Goal: Download file/media

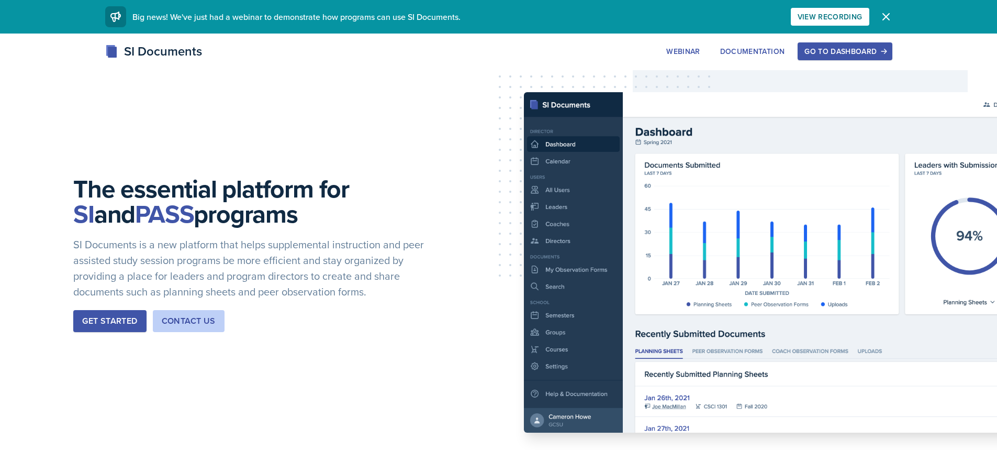
click at [822, 57] on button "Go to Dashboard" at bounding box center [845, 51] width 94 height 18
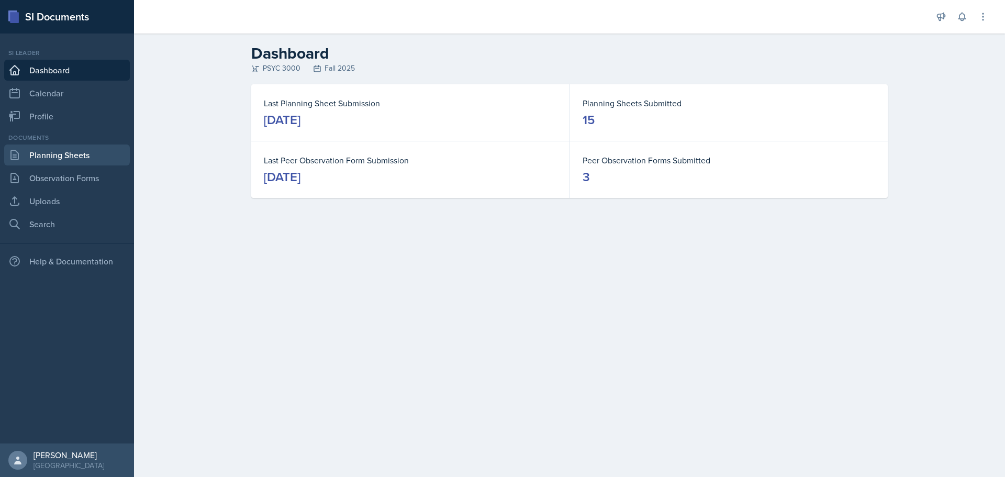
click at [65, 151] on link "Planning Sheets" at bounding box center [67, 155] width 126 height 21
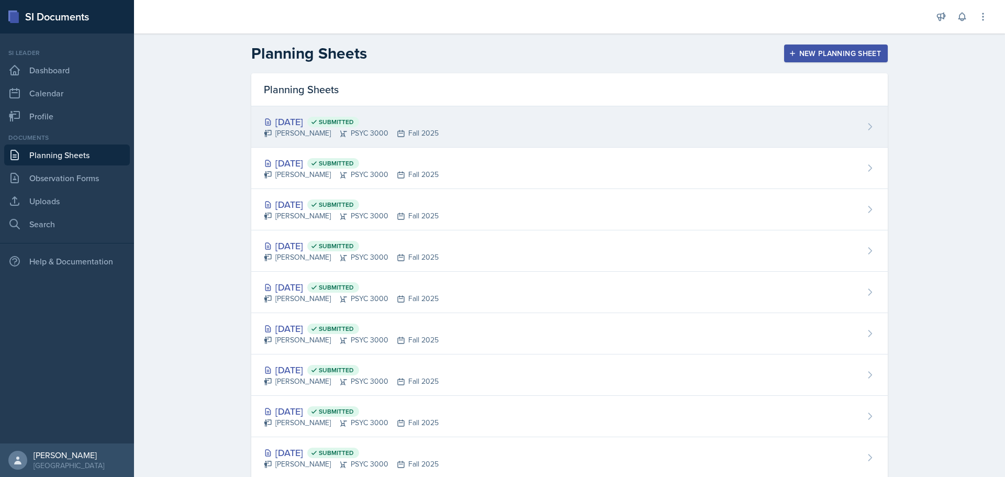
click at [303, 131] on div "[PERSON_NAME] PSYC 3000 Fall 2025" at bounding box center [351, 133] width 175 height 11
click at [303, 131] on main "Planning Sheets New Planning Sheet Planning Sheets [DATE] Submitted [PERSON_NAM…" at bounding box center [569, 256] width 871 height 444
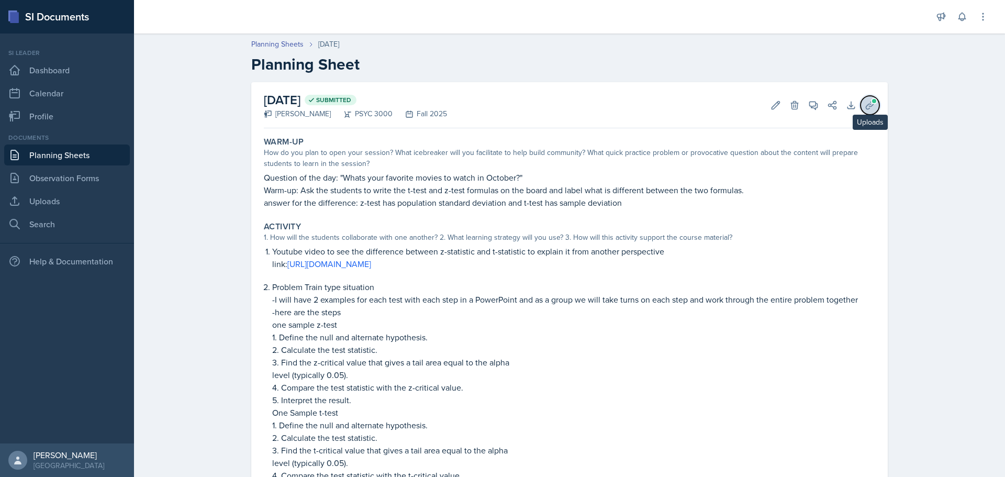
click at [861, 101] on button "Uploads" at bounding box center [870, 105] width 19 height 19
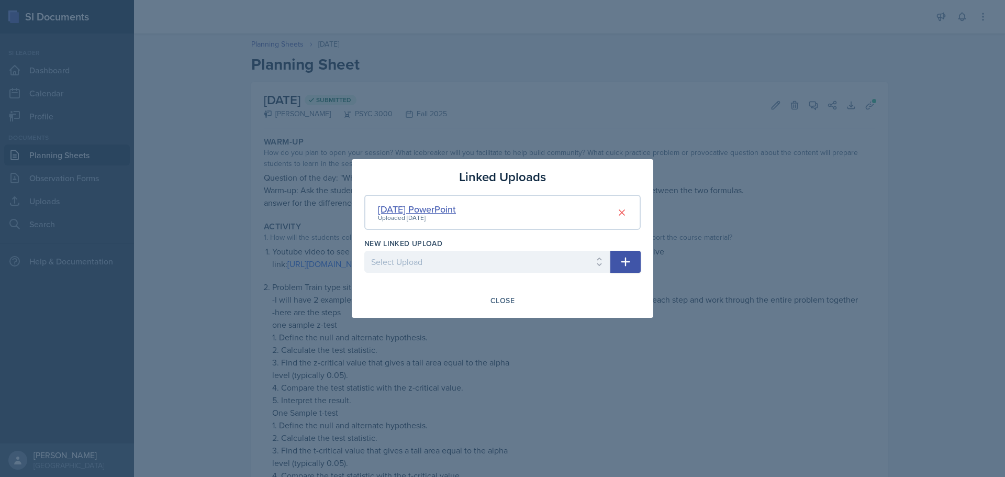
click at [408, 208] on div "[DATE] PowerPoint" at bounding box center [417, 209] width 78 height 14
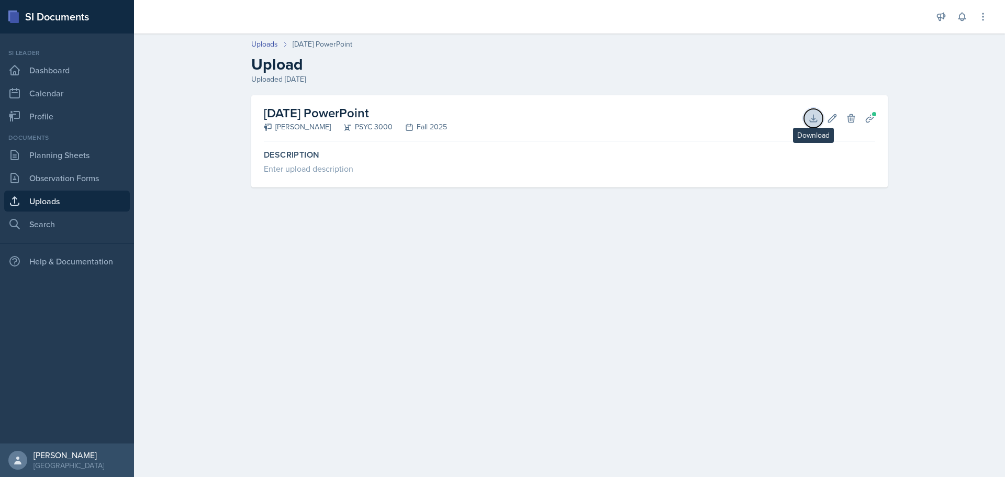
click at [823, 118] on button "Download" at bounding box center [813, 118] width 19 height 19
click at [67, 154] on link "Planning Sheets" at bounding box center [67, 155] width 126 height 21
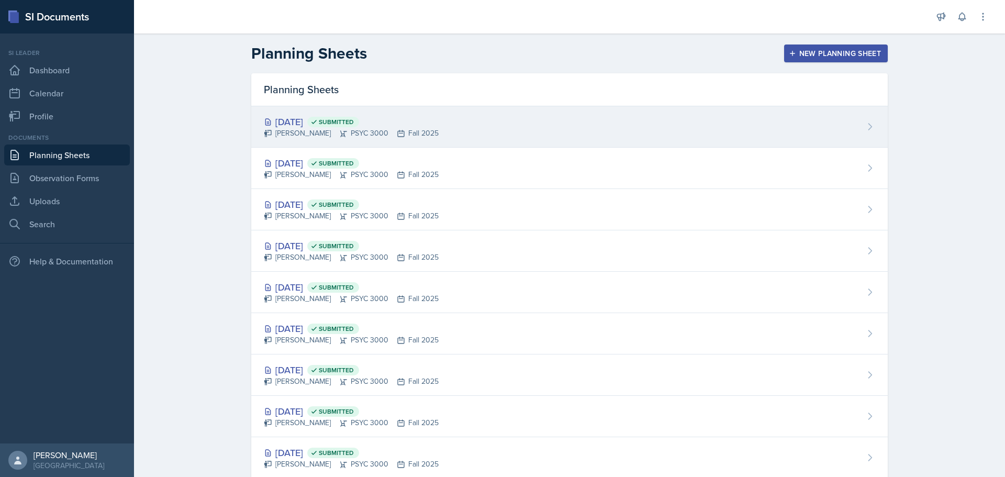
click at [360, 130] on div "[PERSON_NAME] PSYC 3000 Fall 2025" at bounding box center [351, 133] width 175 height 11
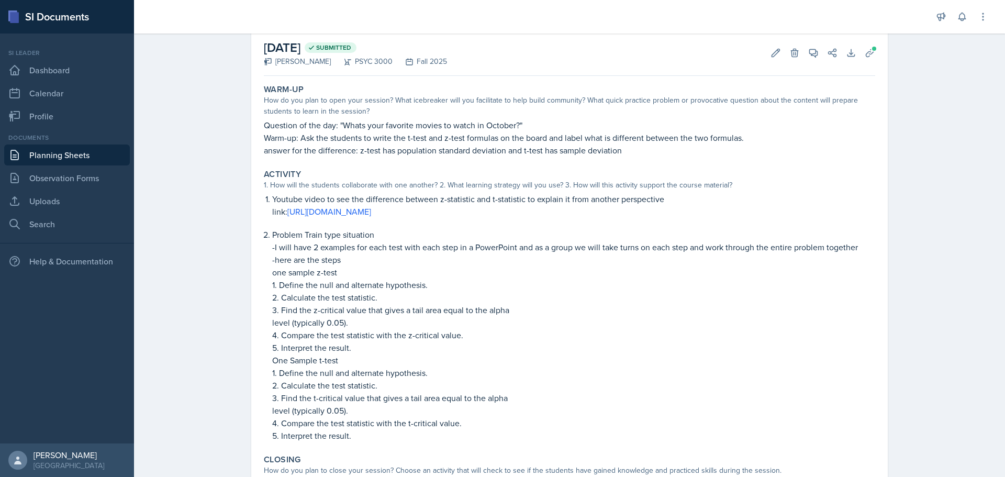
scroll to position [105, 0]
